Goal: Task Accomplishment & Management: Manage account settings

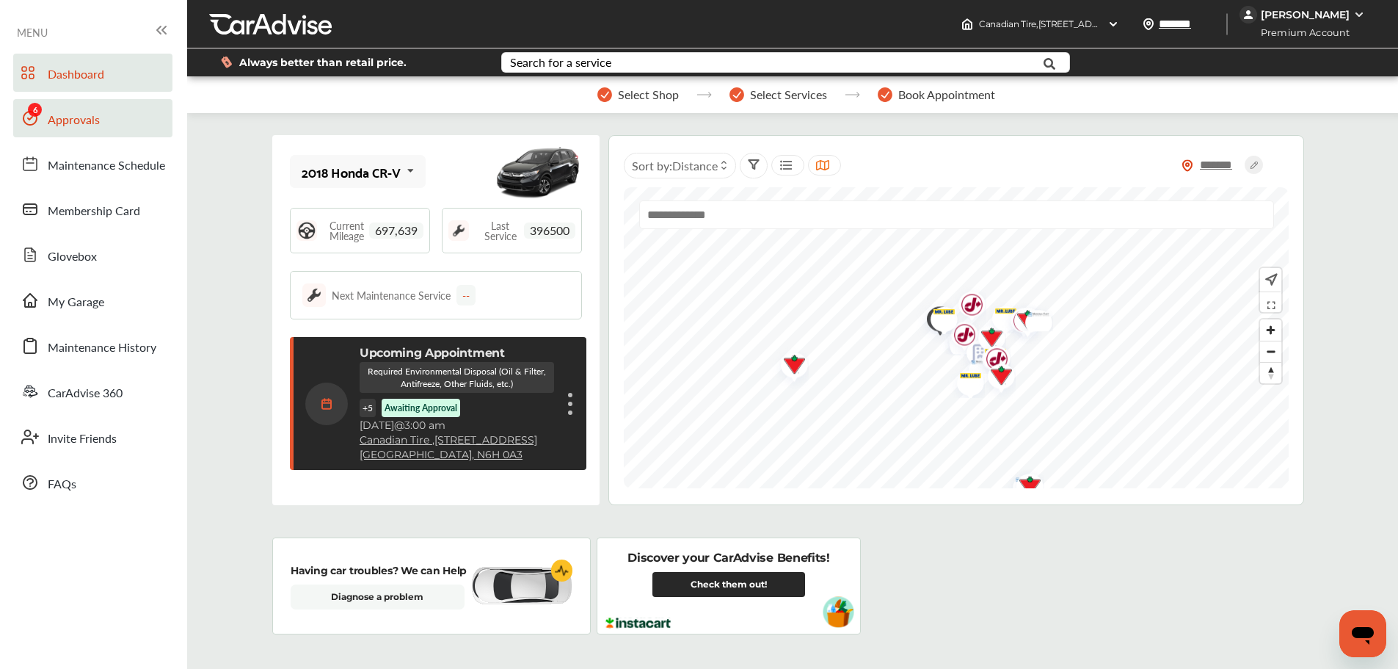
click at [60, 116] on span "Approvals" at bounding box center [74, 120] width 52 height 19
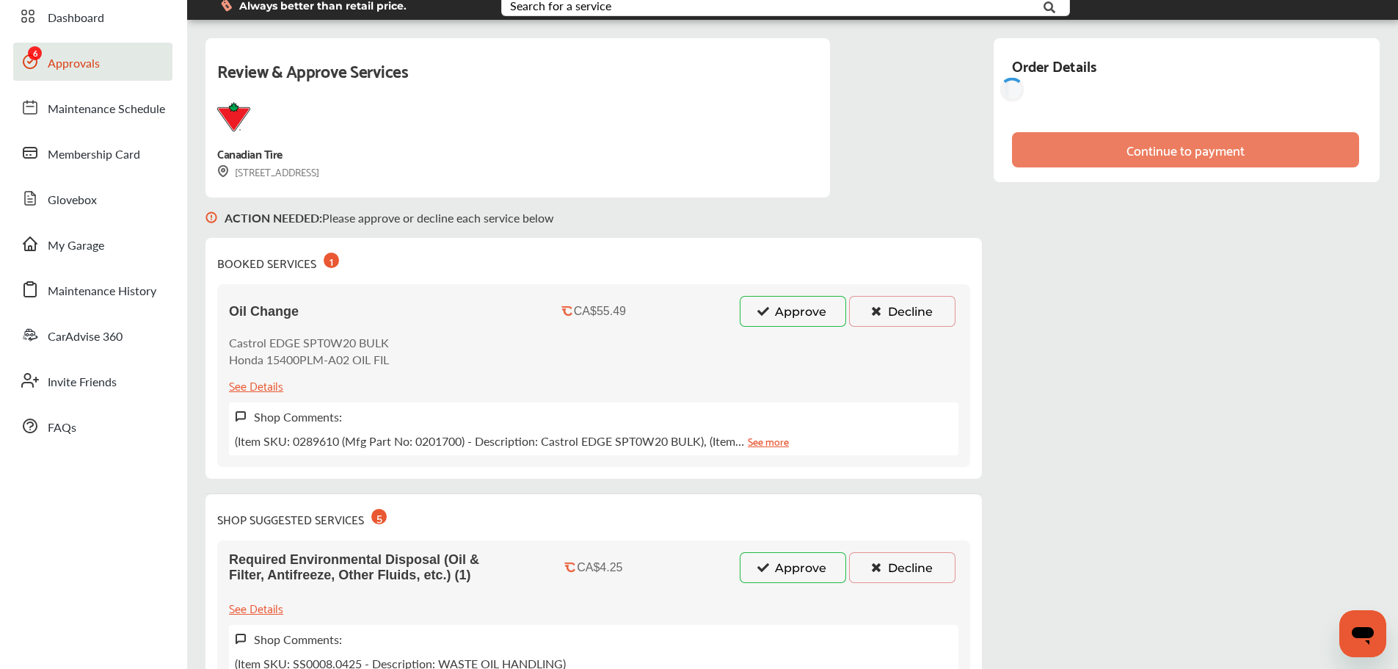
scroll to position [73, 0]
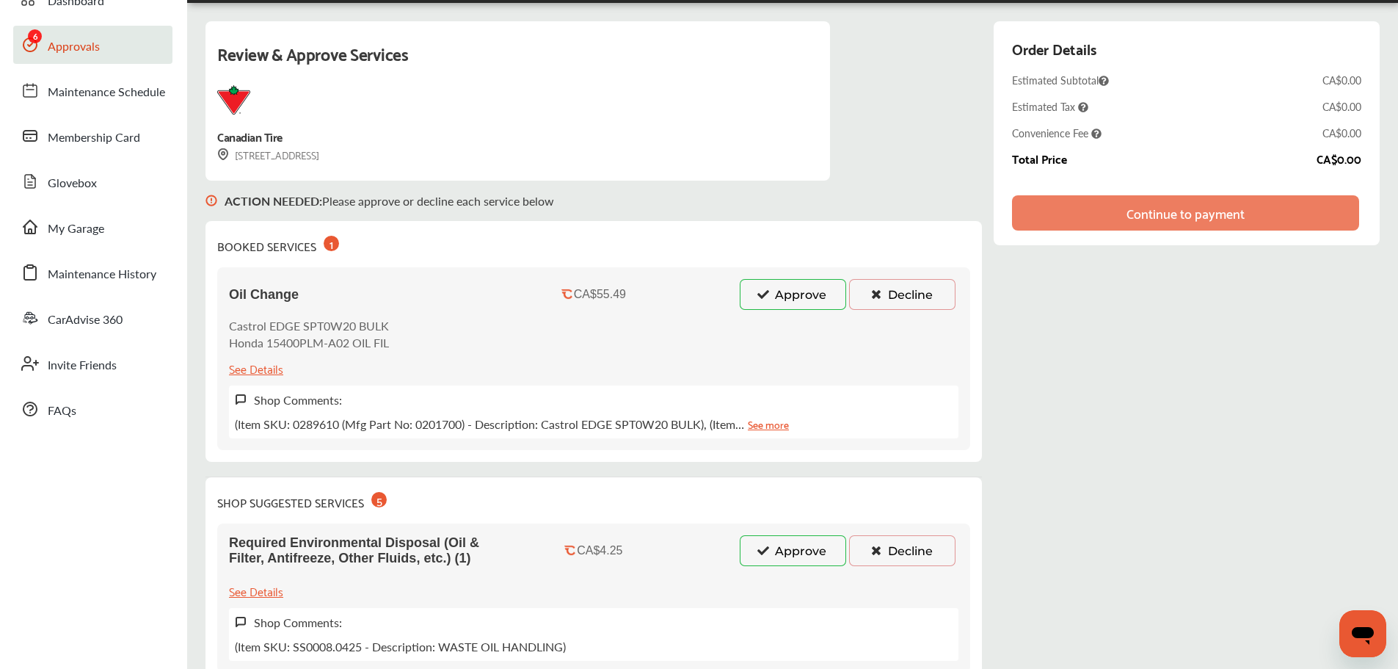
click at [788, 294] on button "Approve" at bounding box center [793, 294] width 106 height 31
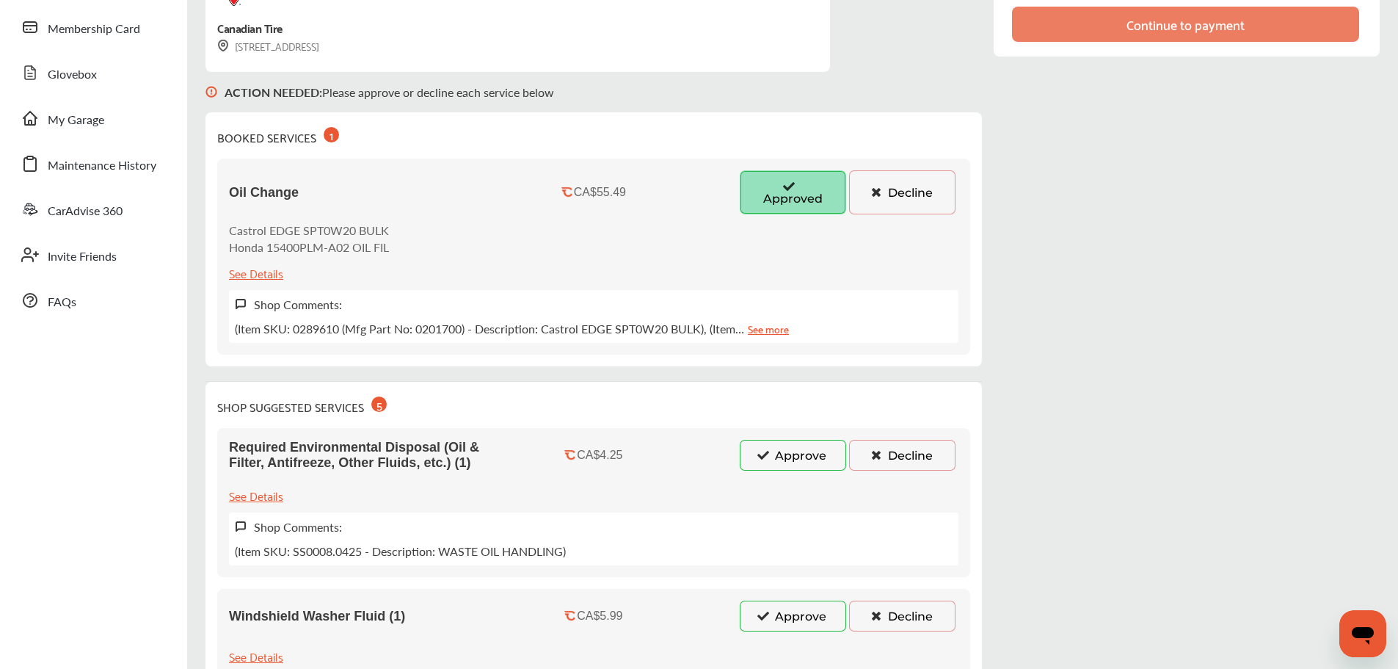
scroll to position [220, 0]
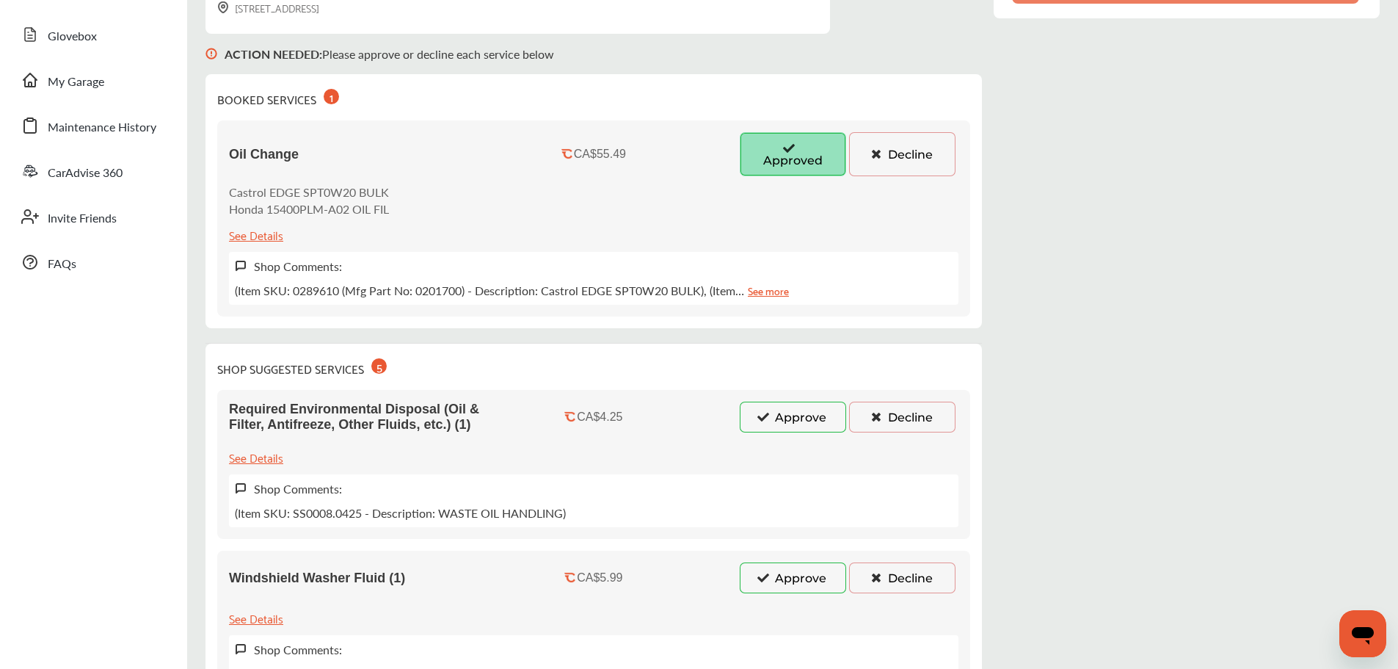
click at [787, 417] on button "Approve" at bounding box center [793, 416] width 106 height 31
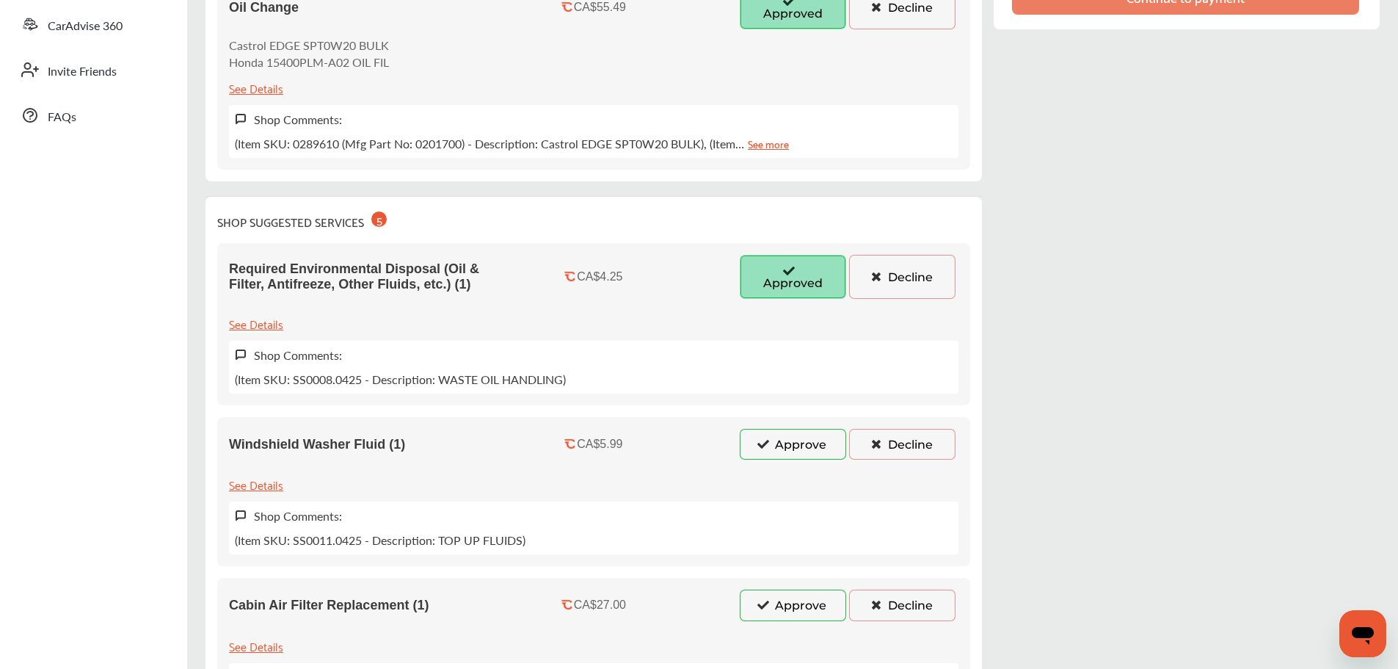
scroll to position [440, 0]
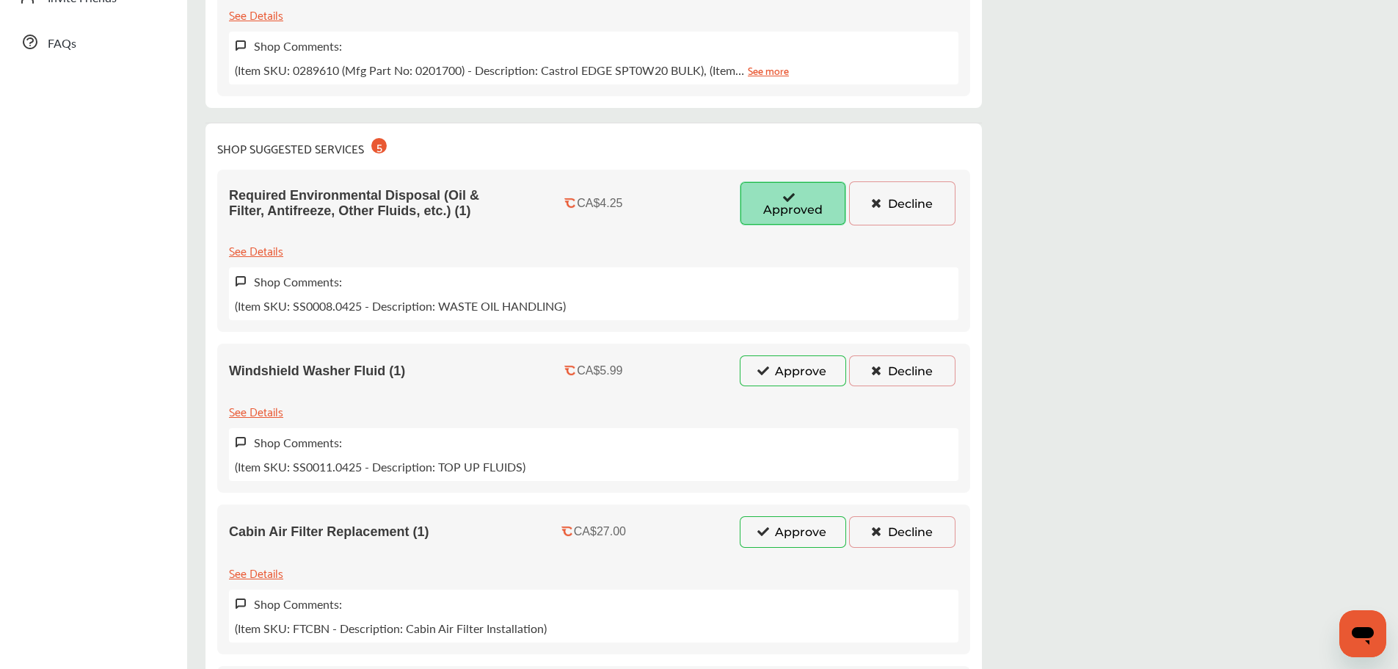
click at [904, 373] on button "Decline" at bounding box center [902, 370] width 106 height 31
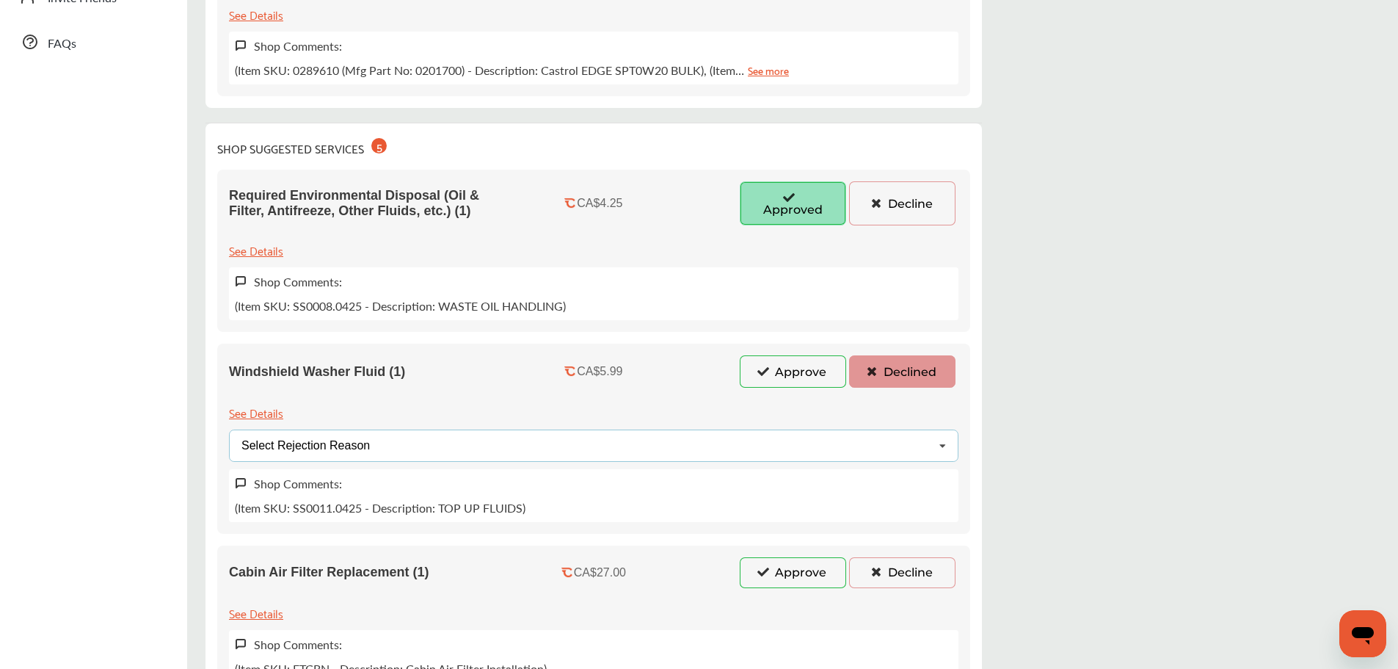
click at [456, 450] on div "Select Rejection Reason Price Not Required More Info Needed Other" at bounding box center [594, 445] width 730 height 32
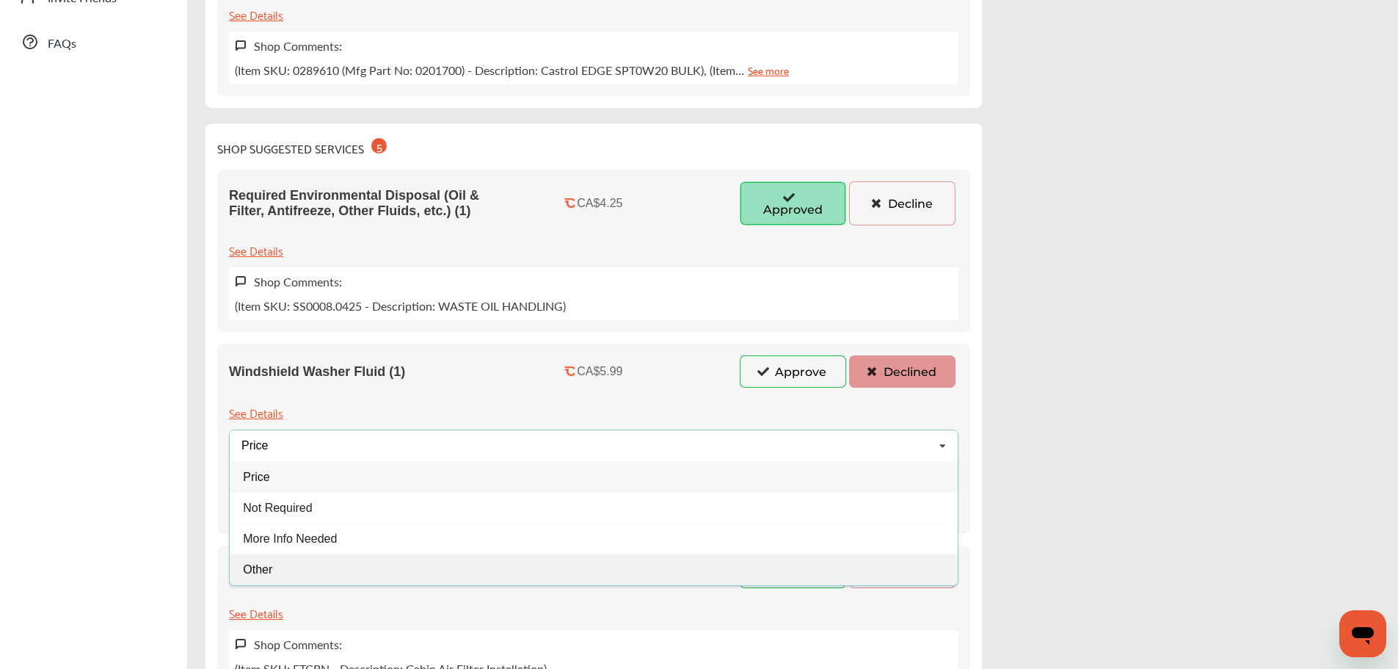
click at [306, 564] on div "Other" at bounding box center [594, 568] width 728 height 31
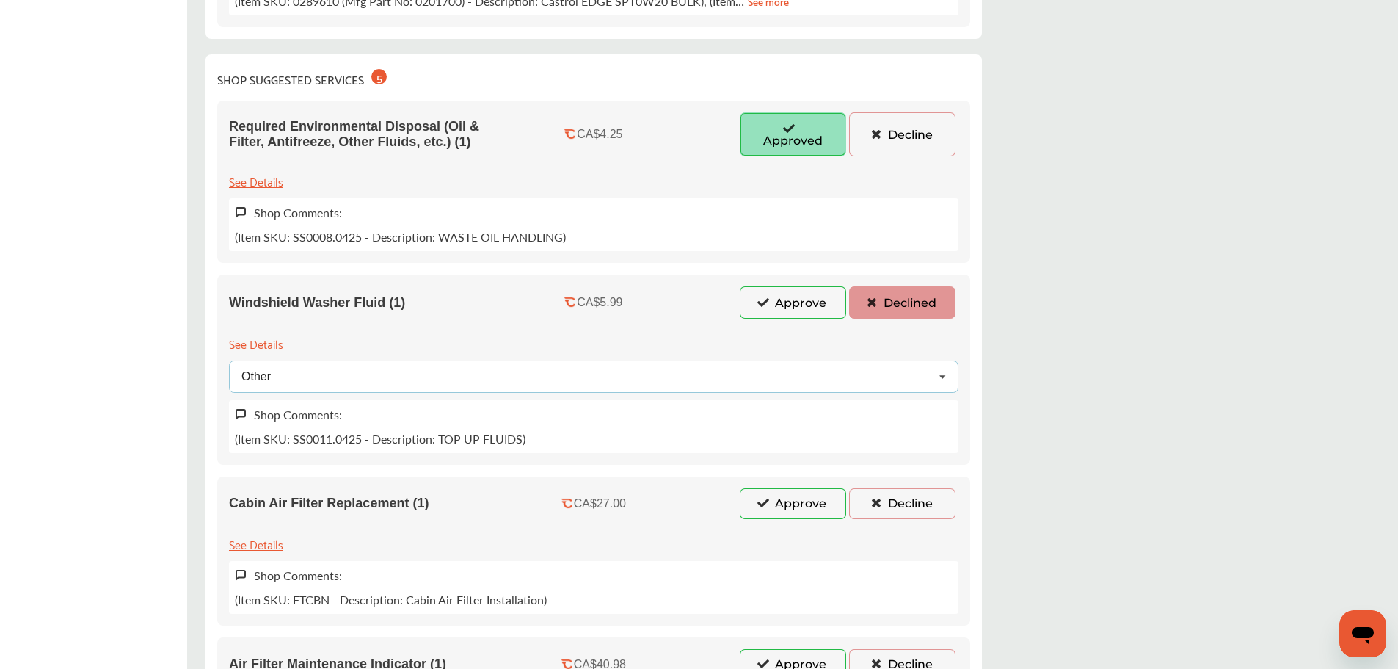
scroll to position [587, 0]
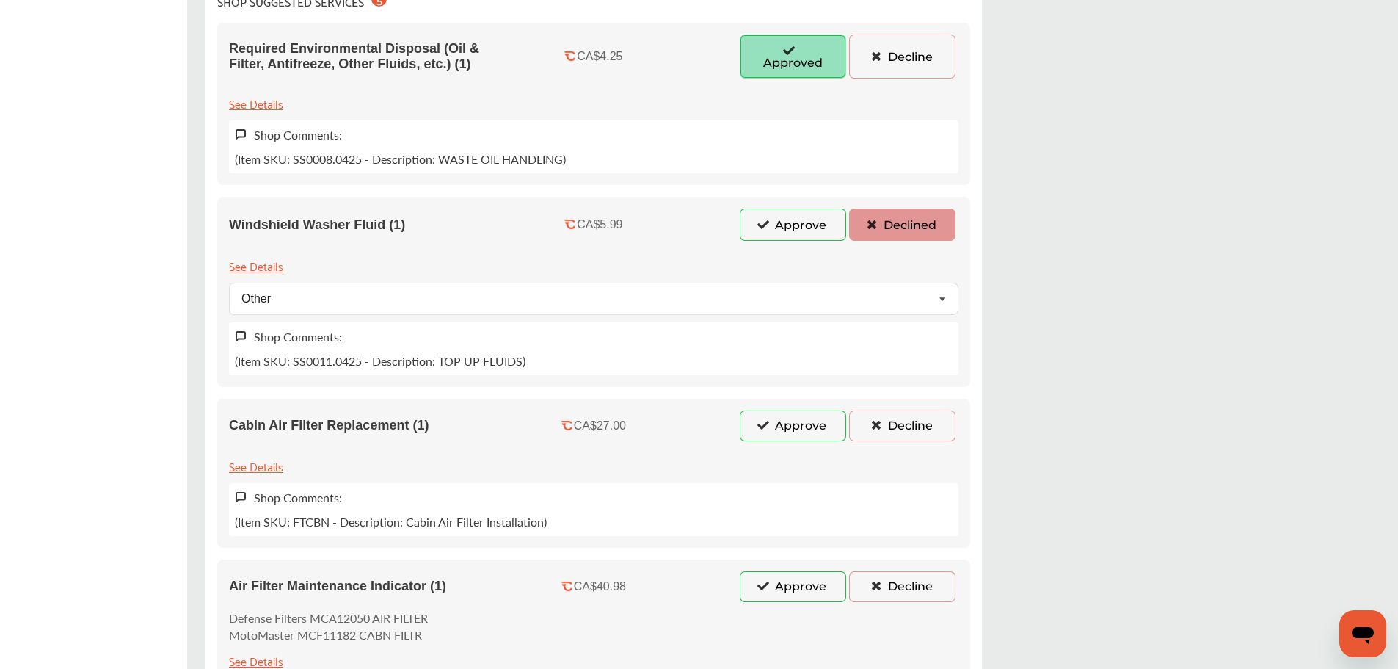
click at [896, 444] on div "Cabin Air Filter Replacement (1) CA$27.00 Approve Decline See Details Shop Comm…" at bounding box center [593, 473] width 753 height 149
click at [895, 436] on button "Decline" at bounding box center [902, 425] width 106 height 31
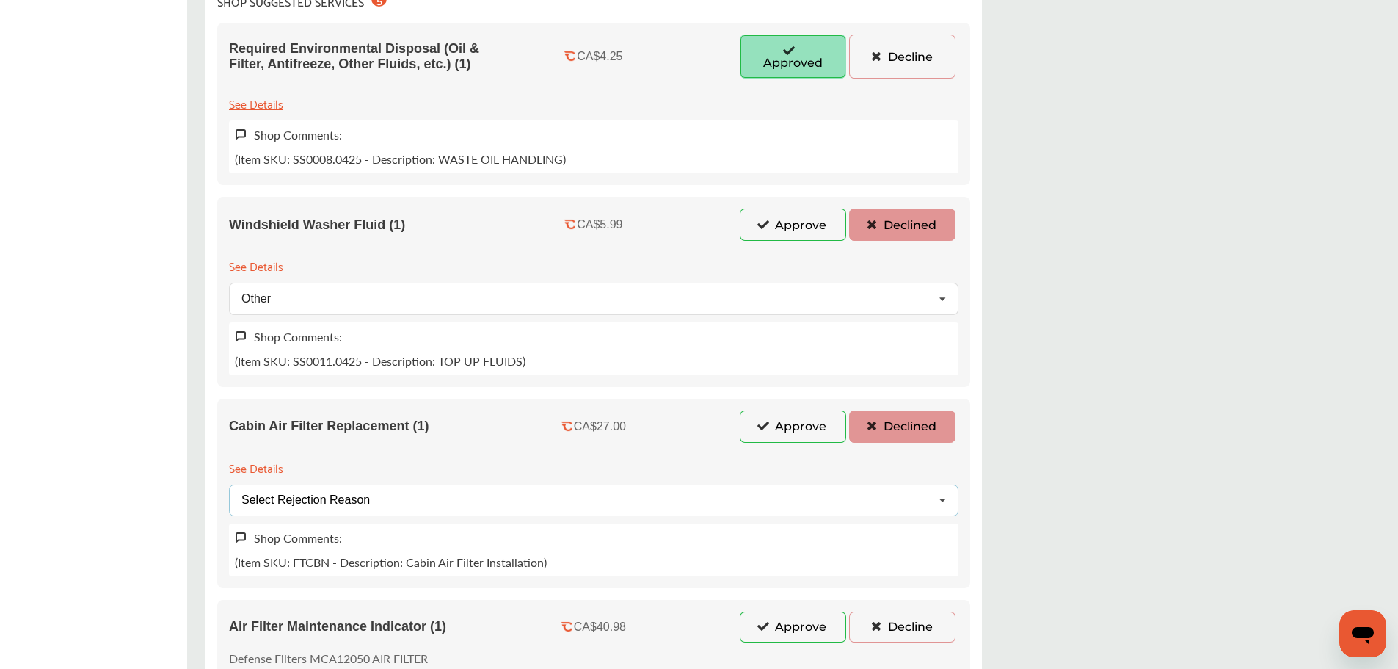
click at [415, 501] on div "Select Rejection Reason Price Not Required More Info Needed Other" at bounding box center [594, 500] width 730 height 32
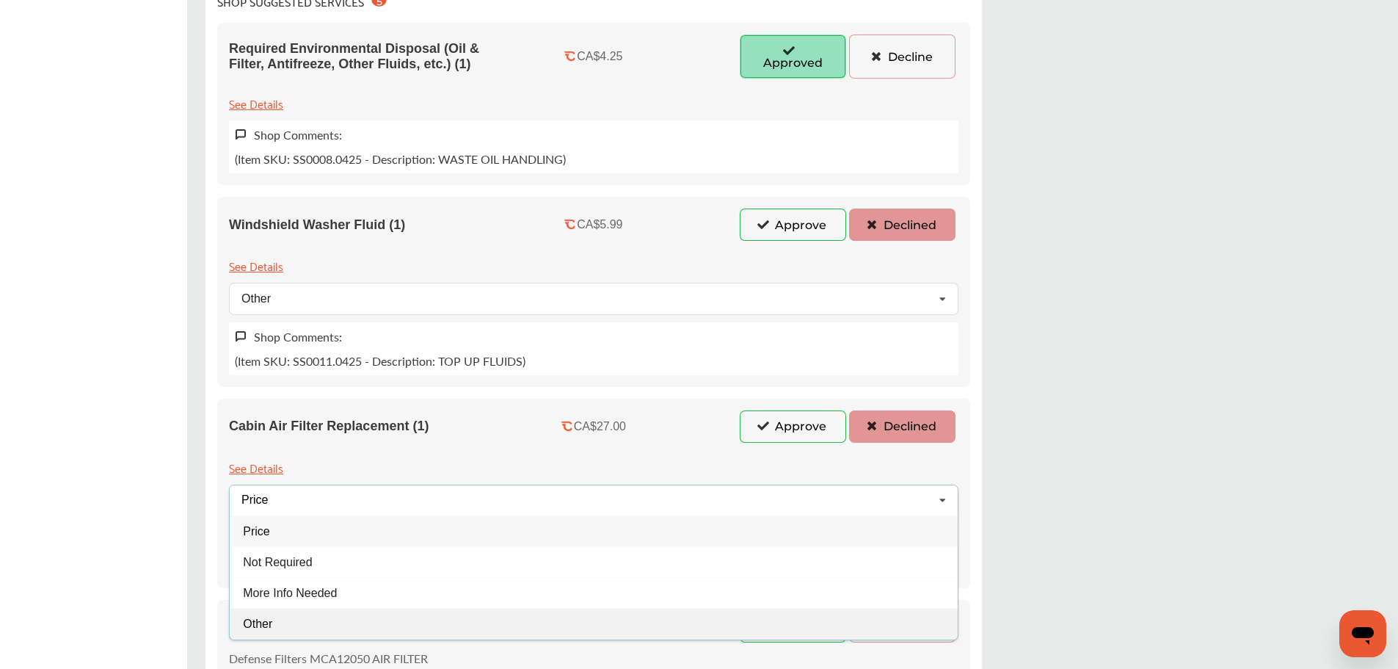
click at [288, 617] on div "Other" at bounding box center [594, 623] width 728 height 31
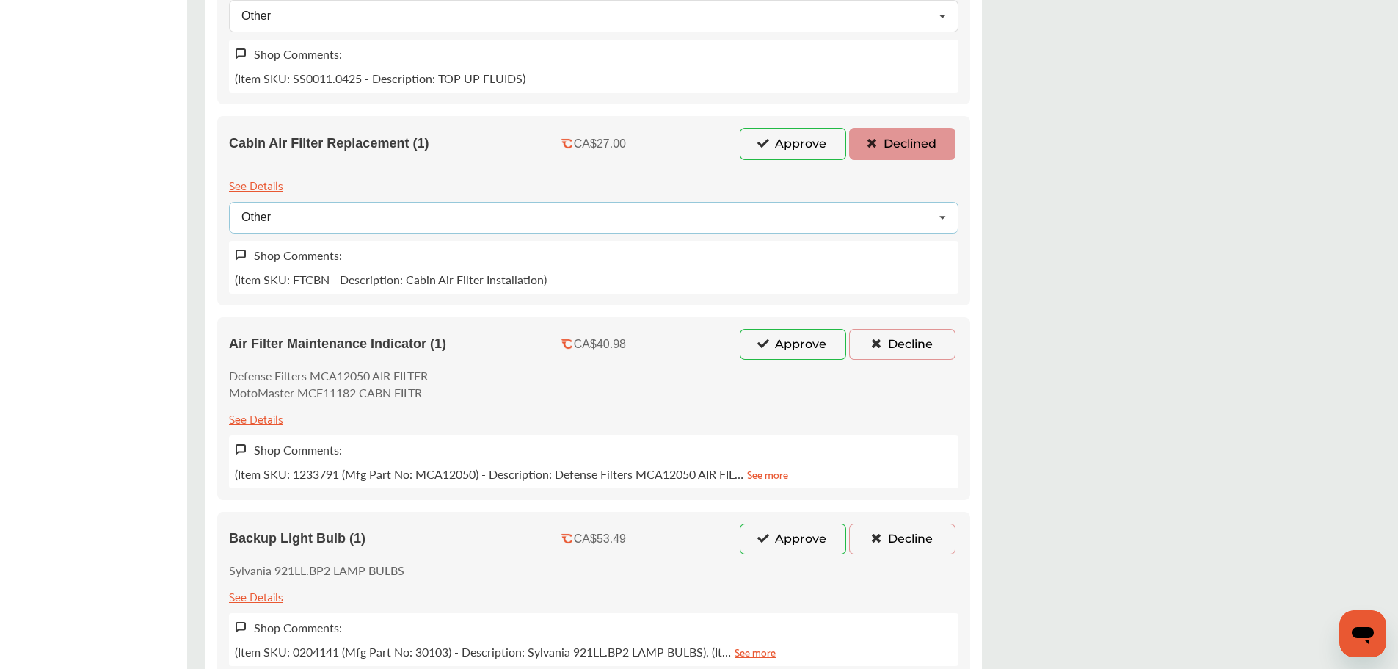
scroll to position [881, 0]
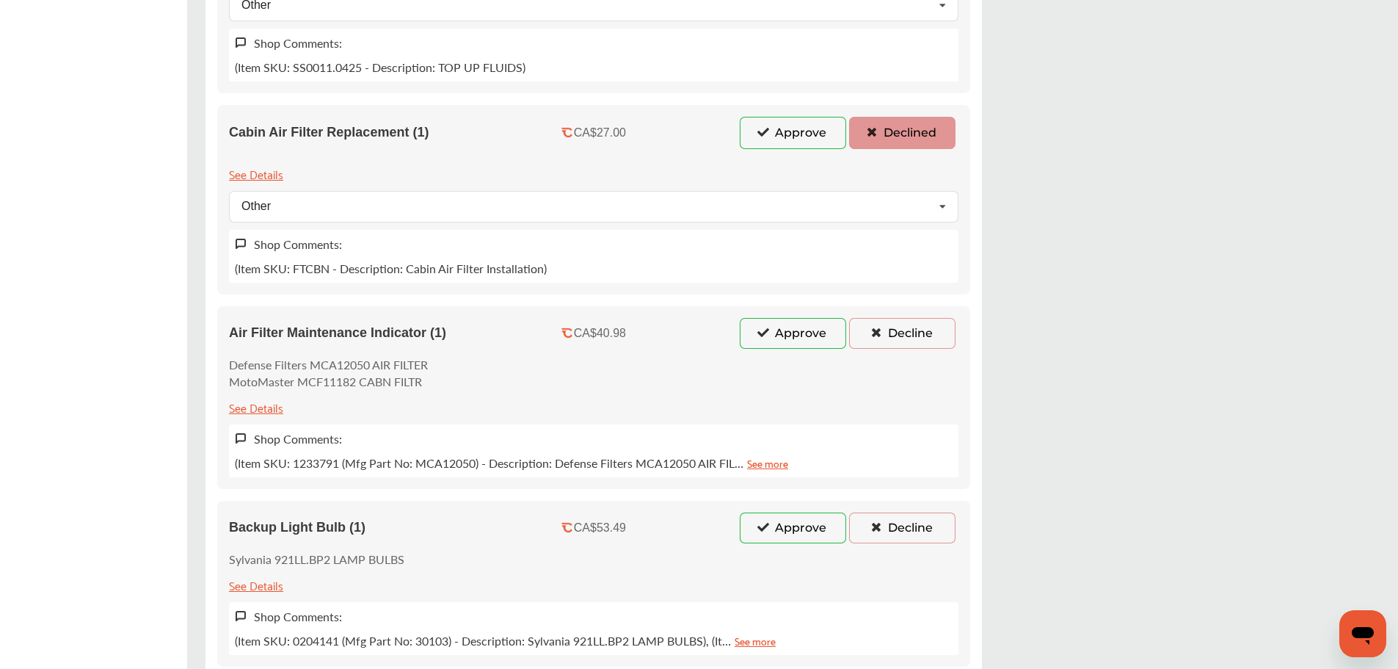
click at [913, 332] on button "Decline" at bounding box center [902, 333] width 106 height 31
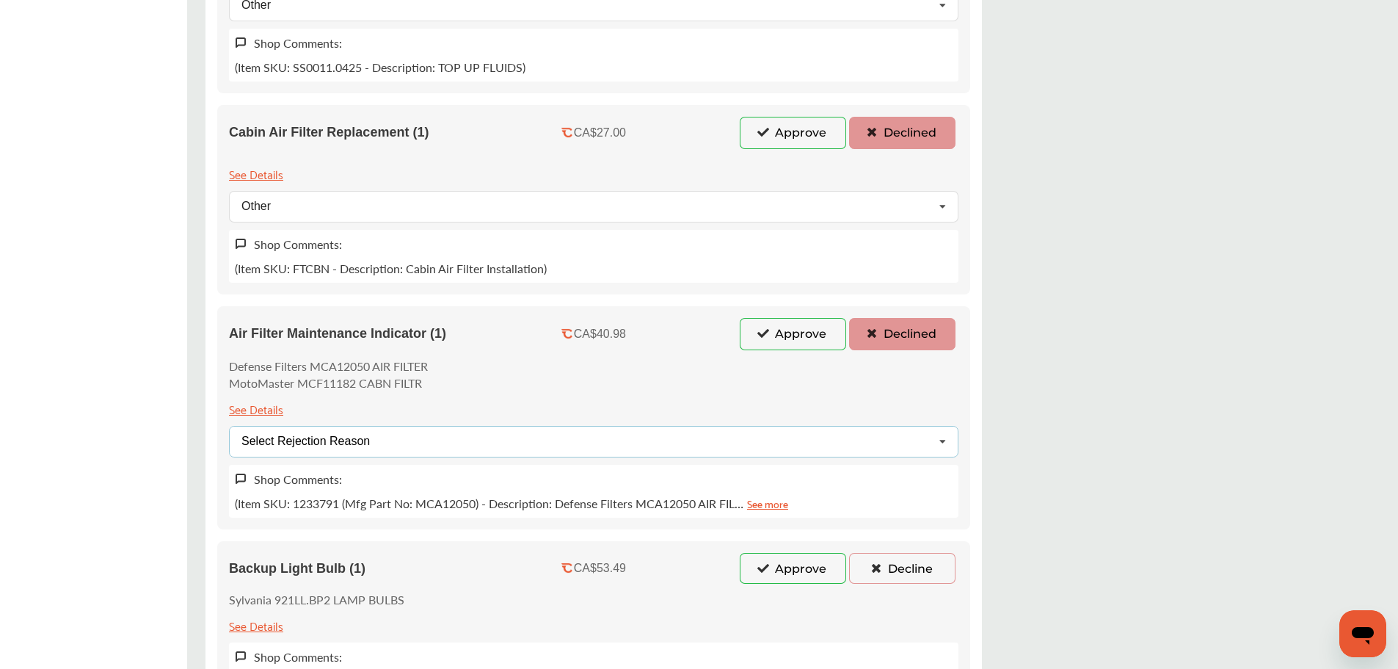
click at [509, 449] on div "Select Rejection Reason Price Not Required More Info Needed Other" at bounding box center [594, 442] width 730 height 32
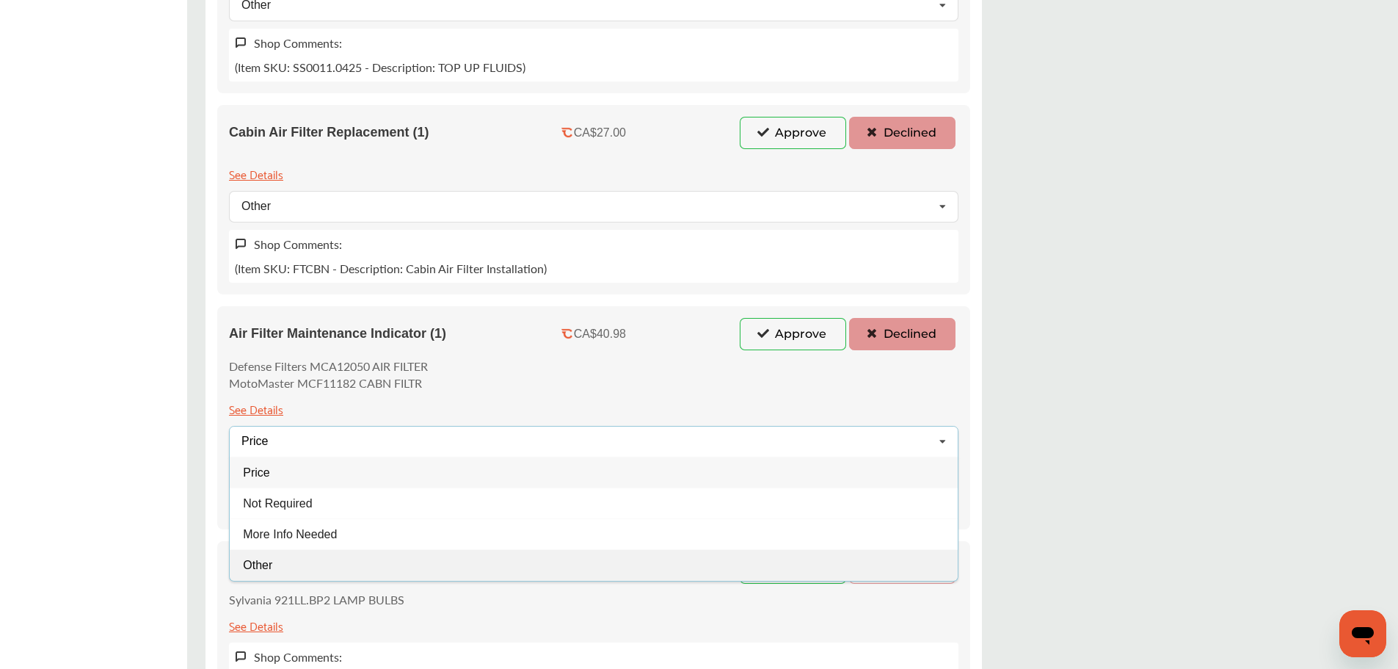
click at [373, 569] on div "Other" at bounding box center [594, 564] width 728 height 31
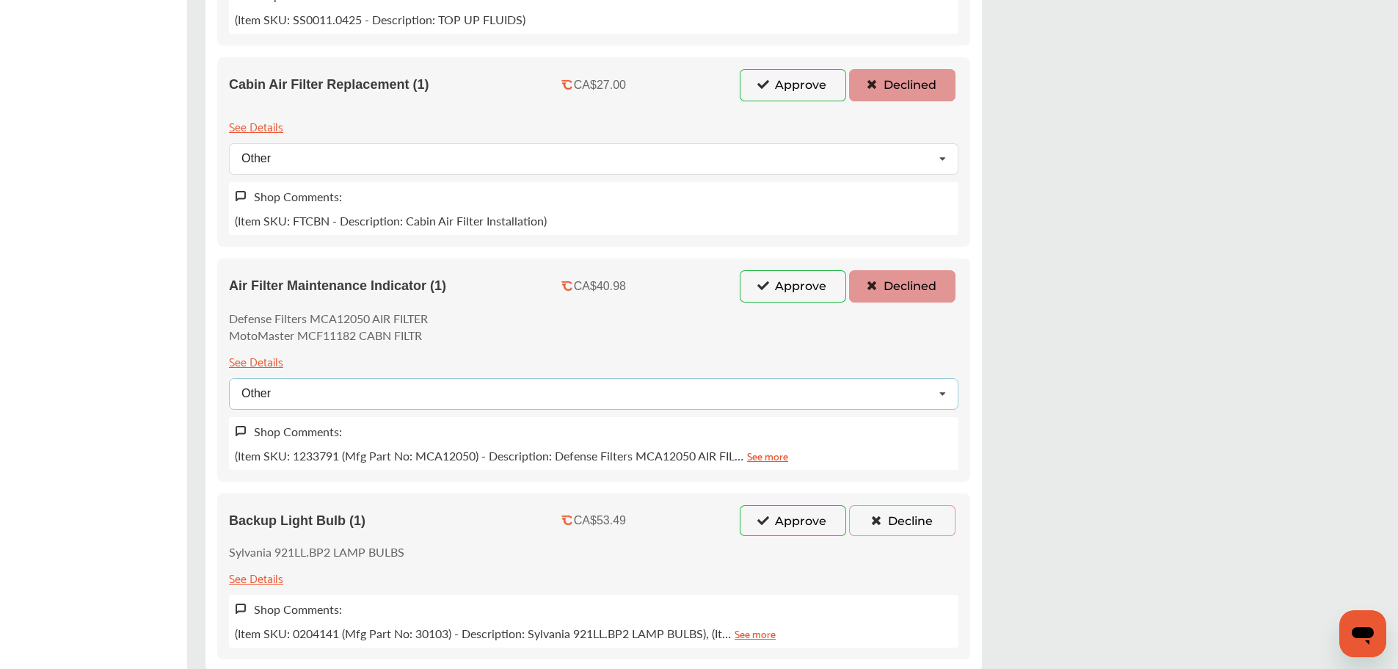
scroll to position [1051, 0]
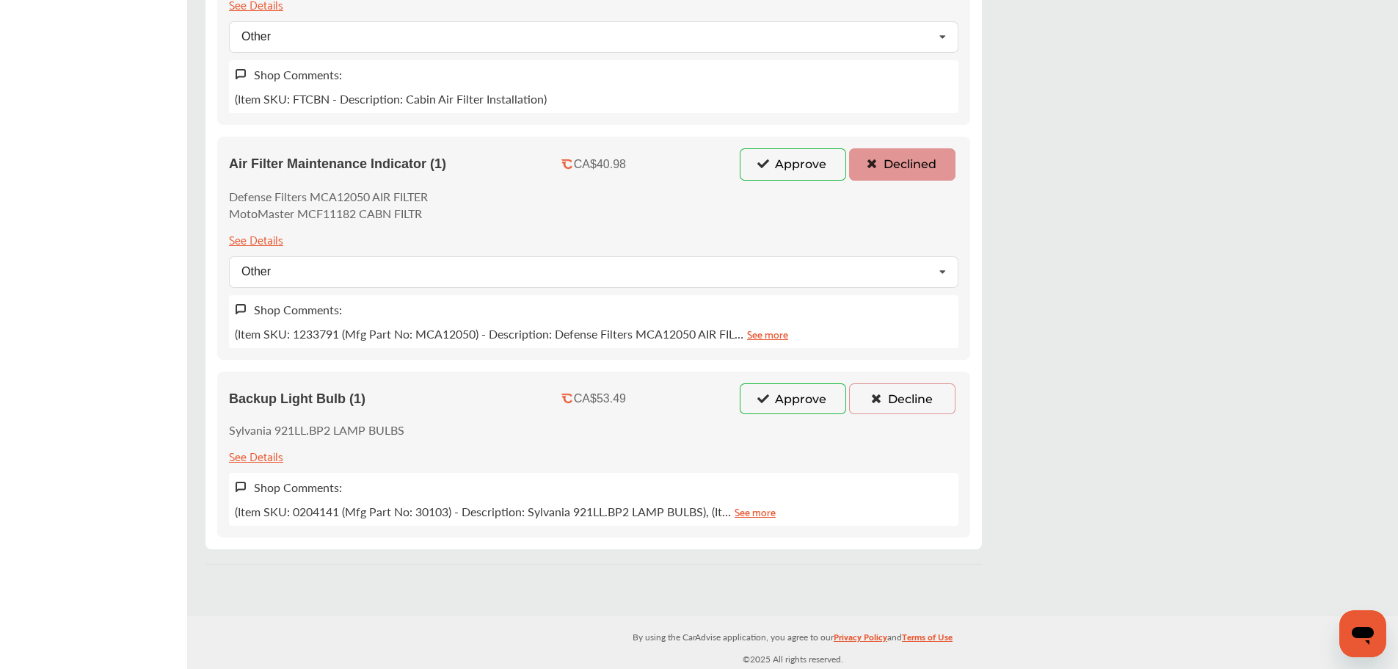
click at [862, 396] on button "Decline" at bounding box center [902, 398] width 106 height 31
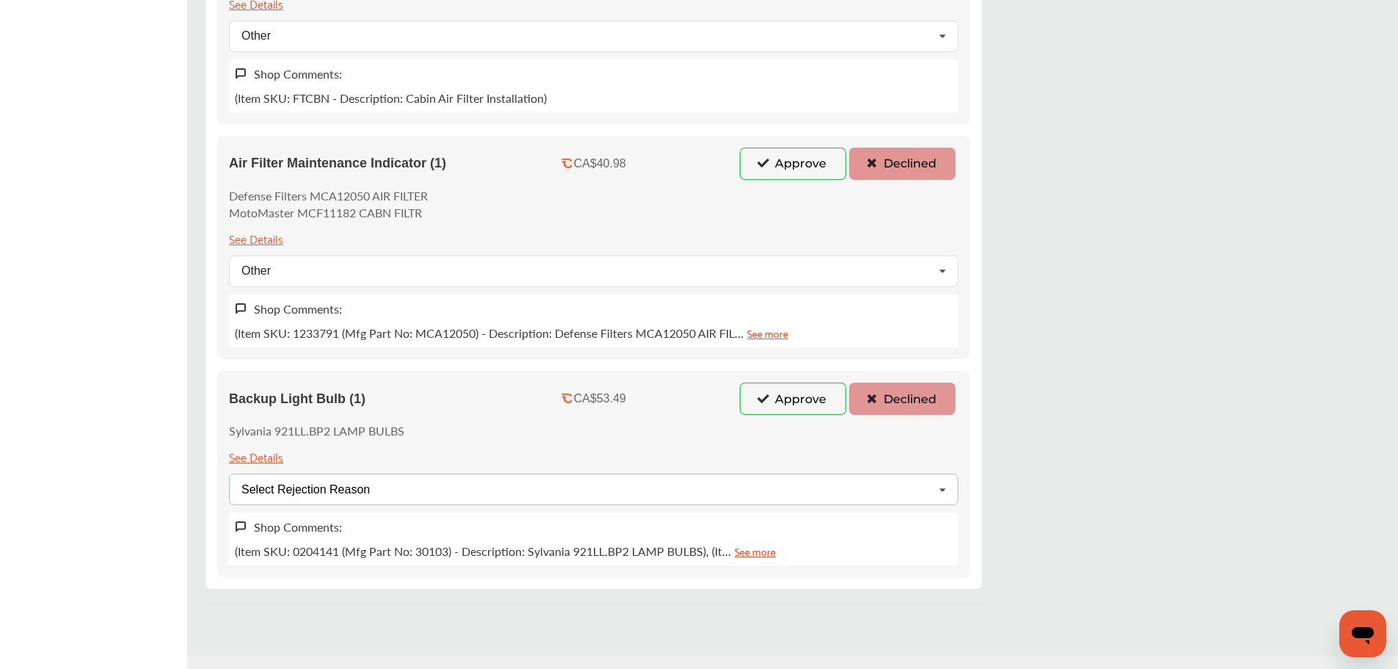
click at [416, 498] on div "Select Rejection Reason Price Not Required More Info Needed Other" at bounding box center [594, 489] width 730 height 32
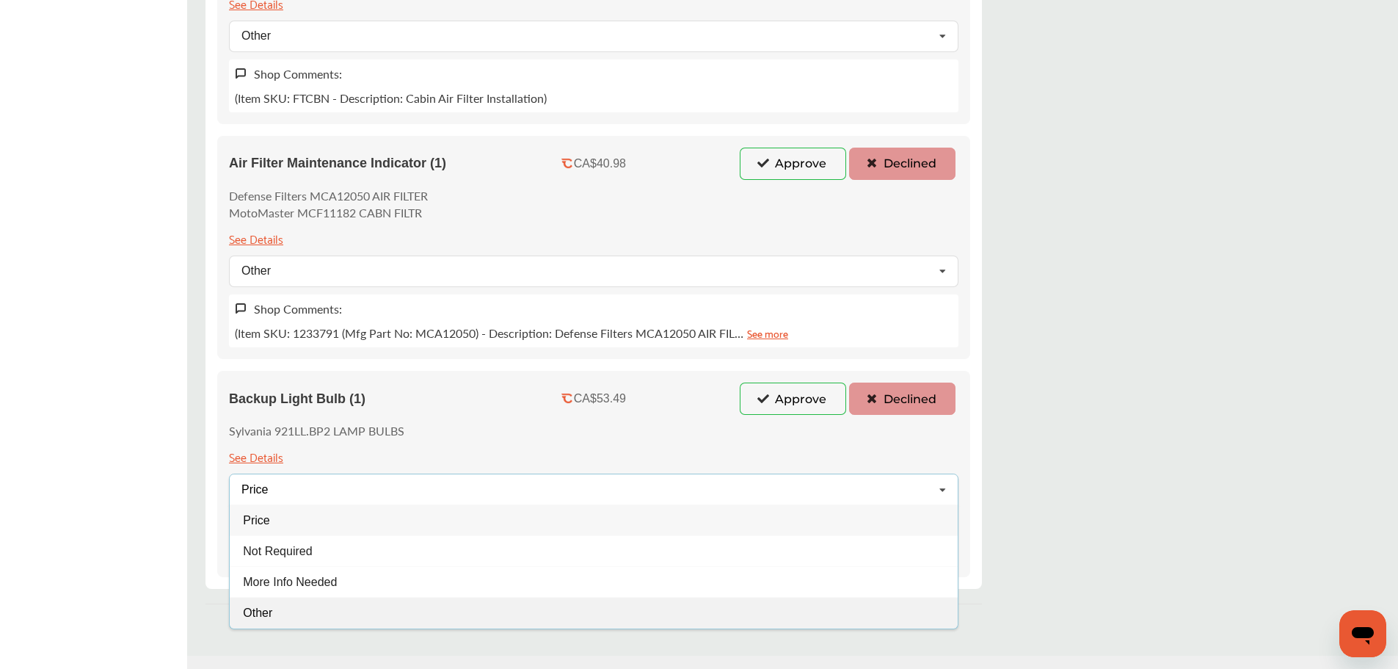
click at [350, 611] on div "Other" at bounding box center [594, 612] width 728 height 31
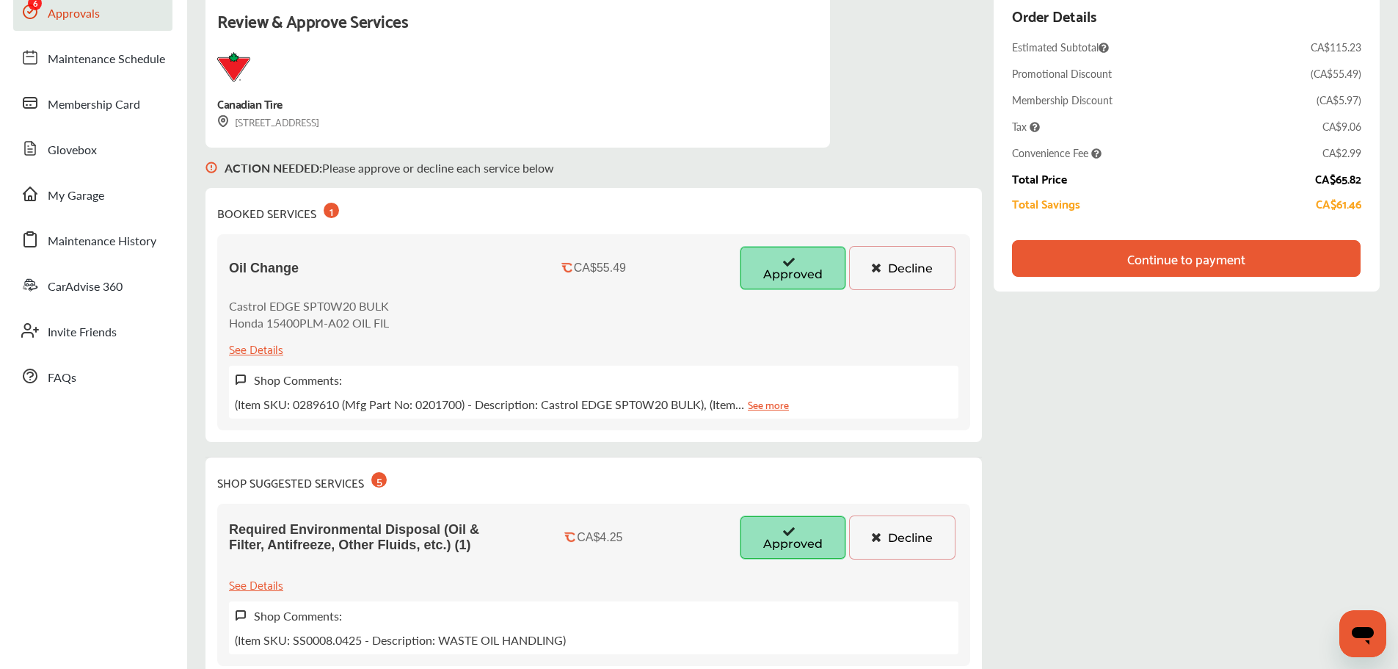
scroll to position [97, 0]
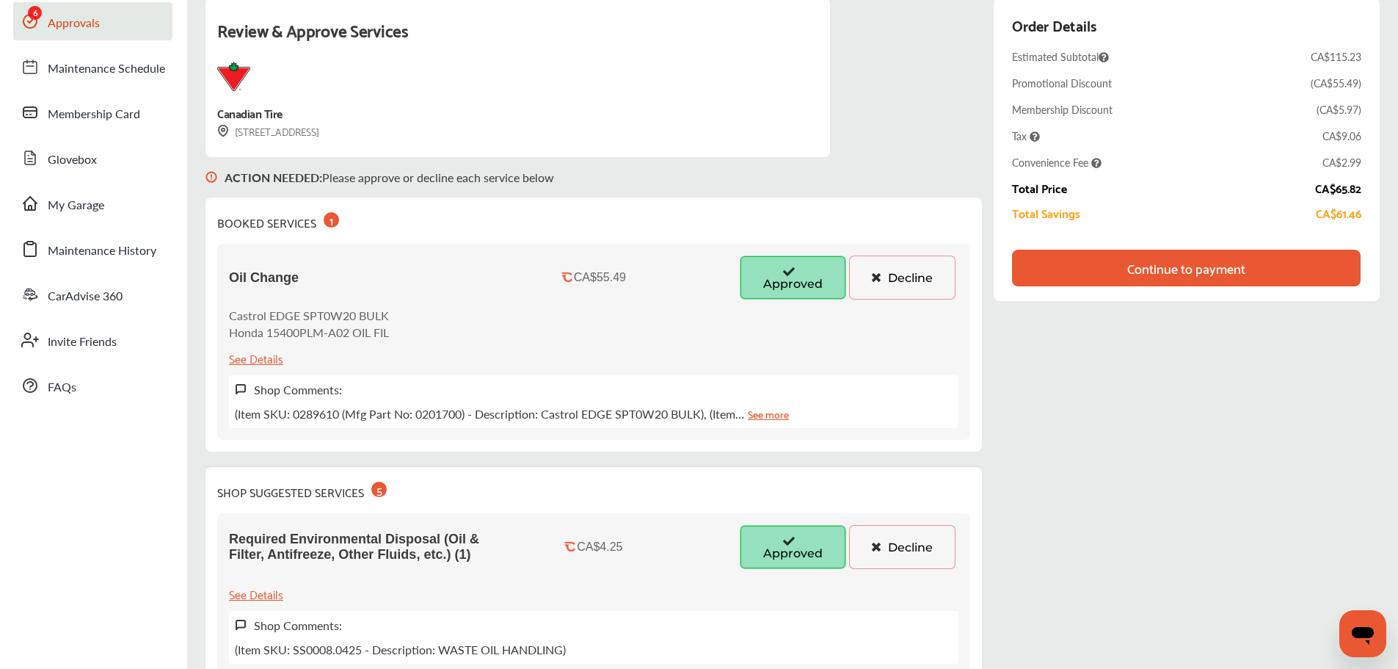
click at [1207, 273] on div "Continue to payment" at bounding box center [1186, 268] width 118 height 15
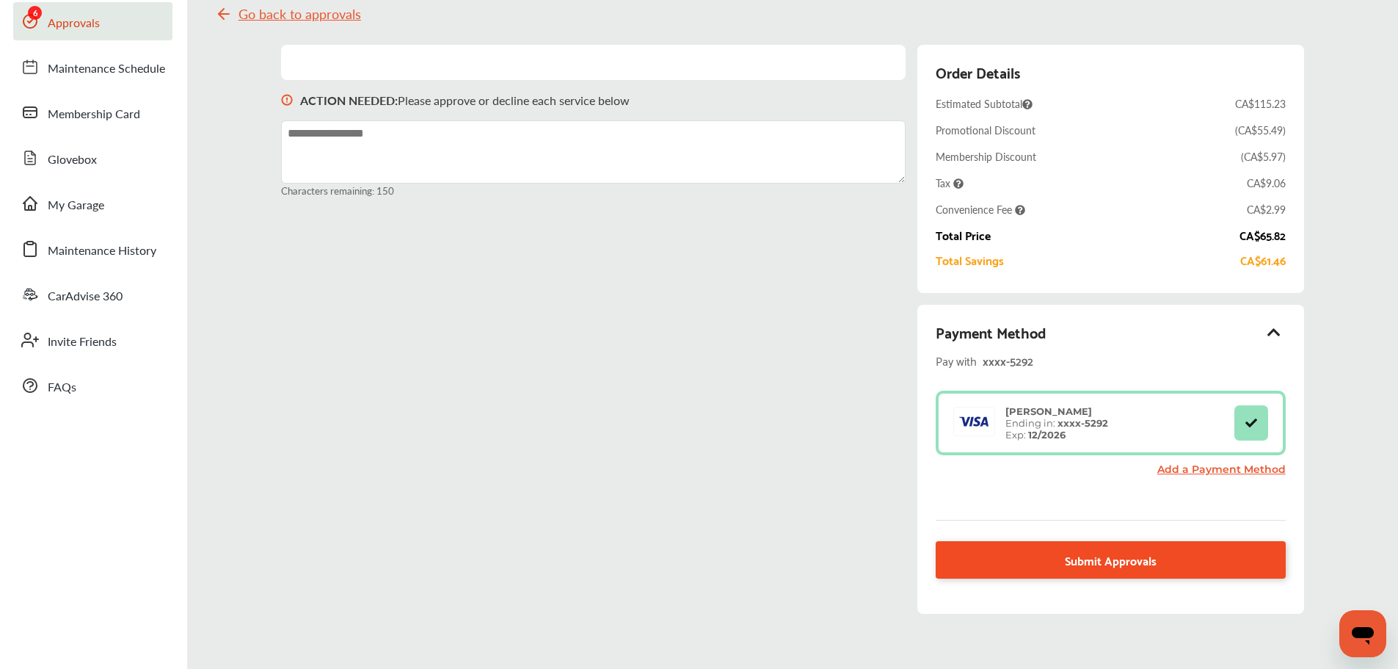
click at [1068, 556] on span "Submit Approvals" at bounding box center [1111, 560] width 92 height 20
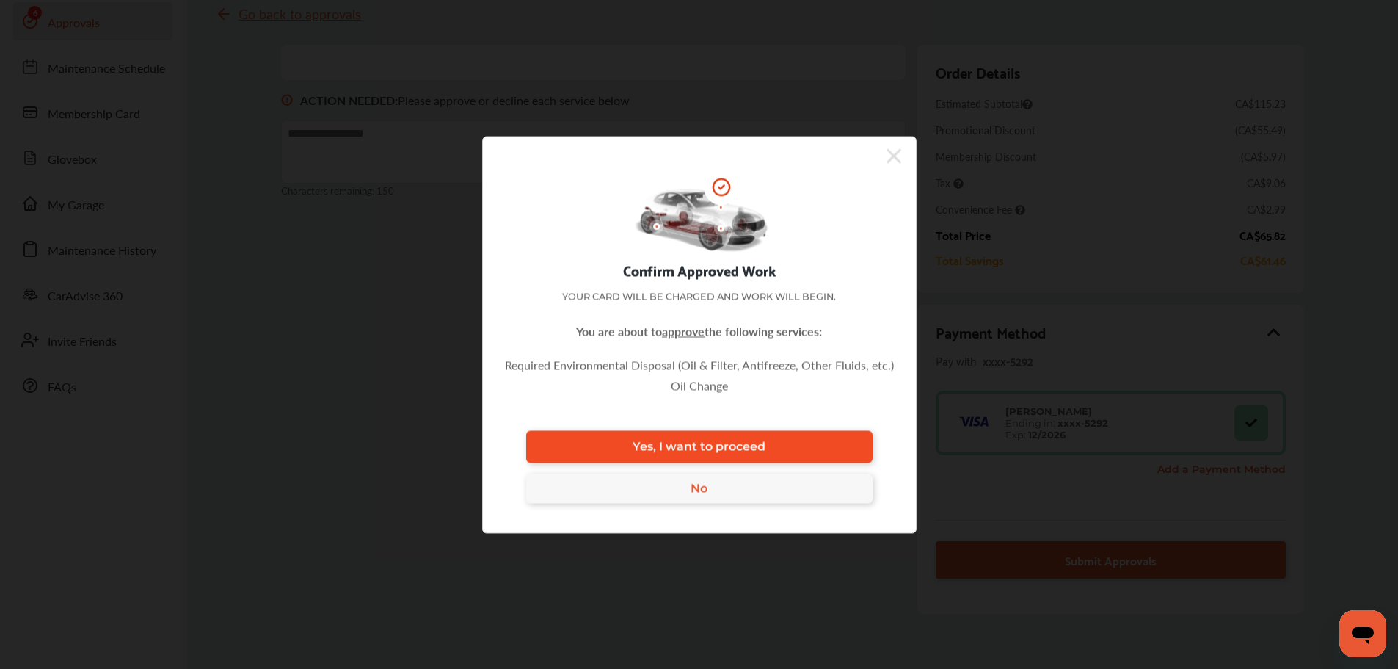
click at [804, 442] on link "Yes, I want to proceed" at bounding box center [699, 446] width 346 height 32
